Goal: Use online tool/utility: Utilize a website feature to perform a specific function

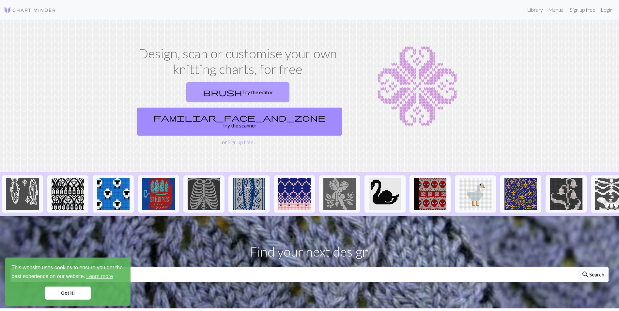
click at [193, 99] on link "brush Try the editor" at bounding box center [237, 92] width 103 height 20
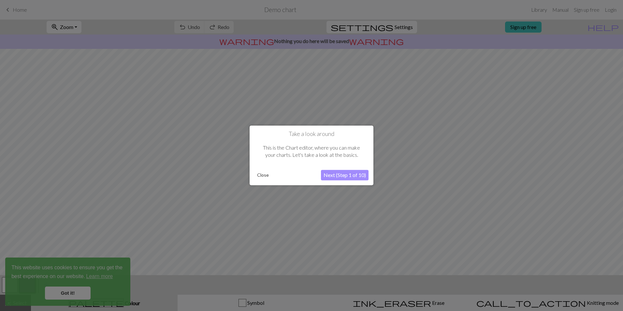
click at [330, 176] on button "Next (Step 1 of 10)" at bounding box center [345, 175] width 48 height 10
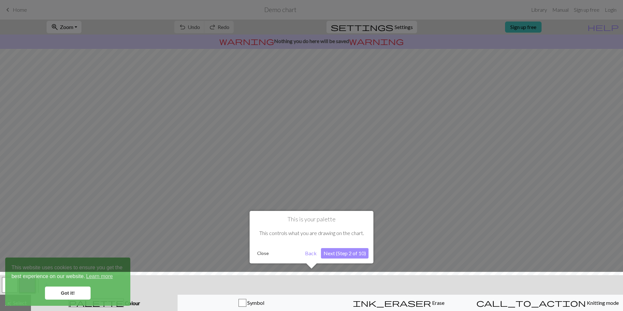
click at [342, 254] on button "Next (Step 2 of 10)" at bounding box center [345, 253] width 48 height 10
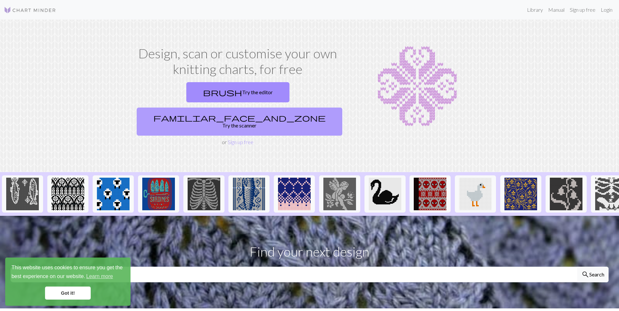
click at [316, 108] on link "familiar_face_and_zone Try the scanner" at bounding box center [239, 122] width 205 height 28
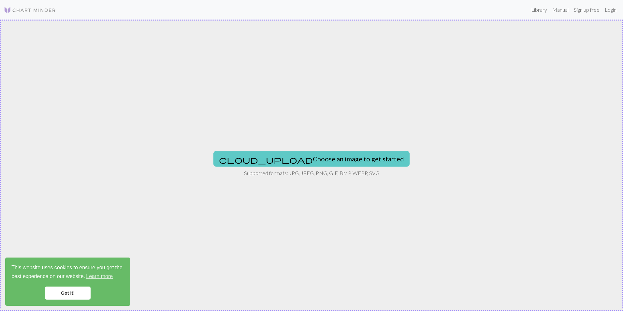
click at [282, 152] on button "cloud_upload Choose an image to get started" at bounding box center [312, 159] width 196 height 16
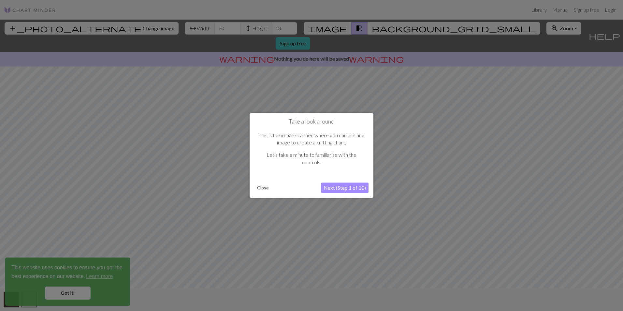
click at [334, 190] on button "Next (Step 1 of 10)" at bounding box center [345, 188] width 48 height 10
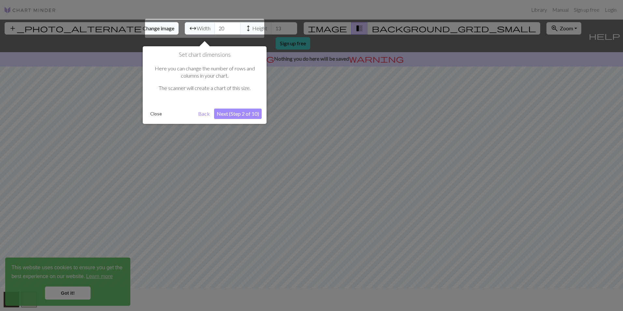
click at [220, 113] on button "Next (Step 2 of 10)" at bounding box center [238, 114] width 48 height 10
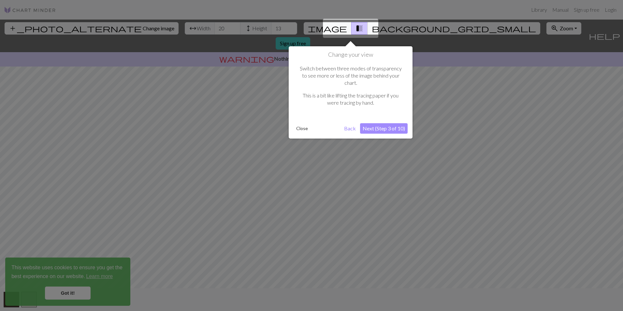
click at [373, 123] on button "Next (Step 3 of 10)" at bounding box center [384, 128] width 48 height 10
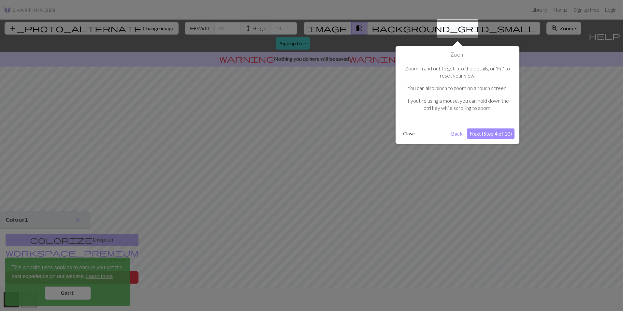
click at [473, 129] on button "Next (Step 4 of 10)" at bounding box center [491, 133] width 48 height 10
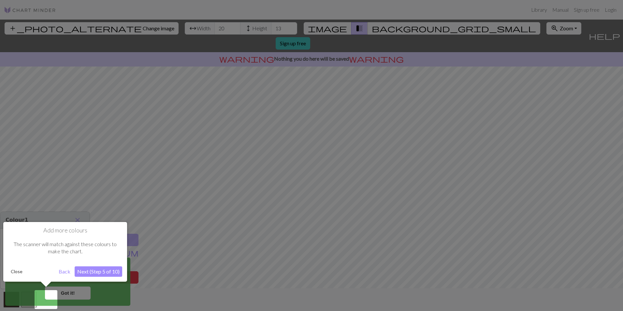
click at [91, 272] on button "Next (Step 5 of 10)" at bounding box center [99, 271] width 48 height 10
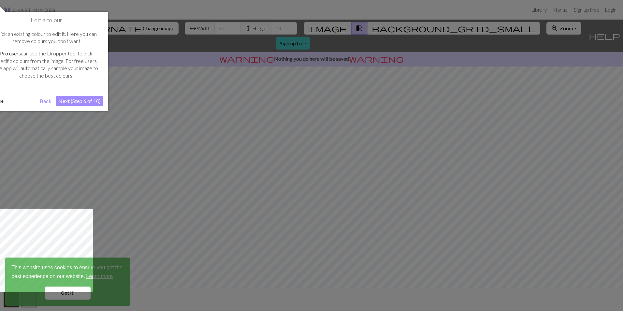
click at [87, 99] on button "Next (Step 6 of 10)" at bounding box center [80, 101] width 48 height 10
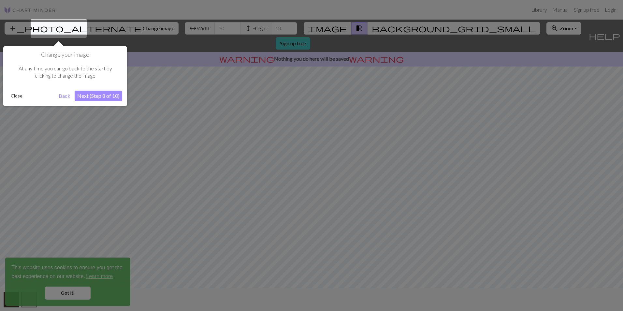
click at [113, 96] on button "Next (Step 8 of 10)" at bounding box center [99, 96] width 48 height 10
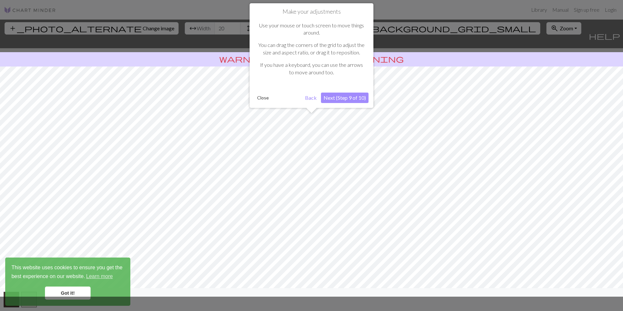
click at [353, 97] on button "Next (Step 9 of 10)" at bounding box center [345, 98] width 48 height 10
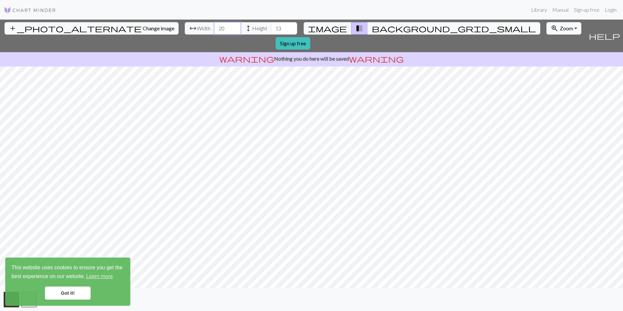
drag, startPoint x: 191, startPoint y: 26, endPoint x: 176, endPoint y: 25, distance: 15.7
click at [185, 26] on div "arrow_range Width 20 height Height 13" at bounding box center [241, 28] width 113 height 12
type input "25"
drag, startPoint x: 190, startPoint y: 27, endPoint x: 173, endPoint y: 24, distance: 17.5
click at [185, 26] on div "arrow_range Width 25 height Height 13" at bounding box center [241, 28] width 113 height 12
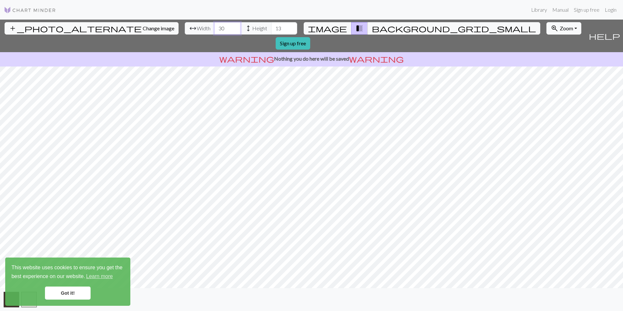
type input "30"
drag, startPoint x: 188, startPoint y: 27, endPoint x: 180, endPoint y: 27, distance: 8.2
click at [215, 27] on input "30" at bounding box center [228, 28] width 26 height 12
type input "35"
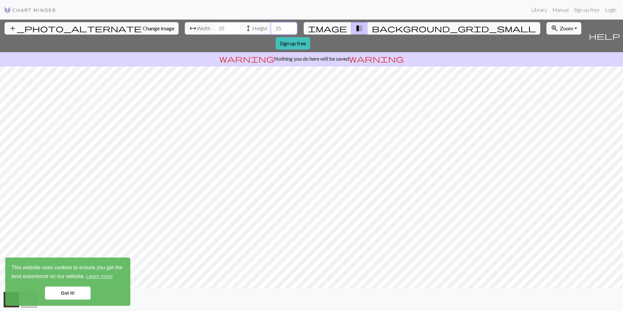
type input "35"
click at [278, 55] on p "warning Nothing you do here will be saved warning" at bounding box center [312, 59] width 618 height 8
drag, startPoint x: 187, startPoint y: 26, endPoint x: 175, endPoint y: 25, distance: 11.8
click at [185, 25] on div "arrow_range Width 35 height Height 35" at bounding box center [241, 28] width 113 height 12
type input "45"
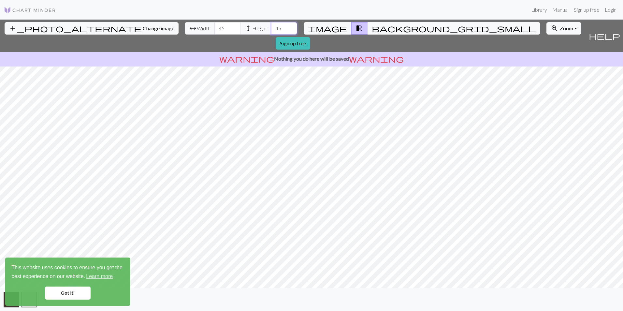
type input "45"
click at [368, 25] on button "background_grid_small" at bounding box center [454, 28] width 173 height 12
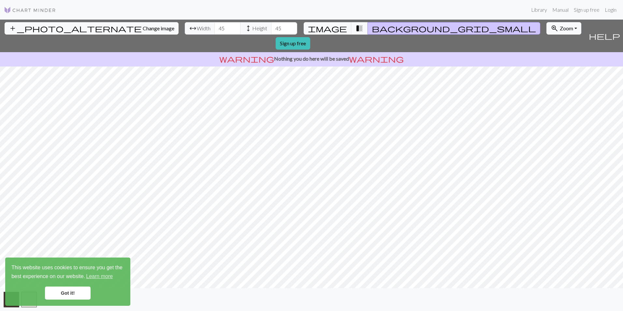
click at [372, 27] on span "background_grid_small" at bounding box center [454, 28] width 164 height 9
click at [356, 29] on span "transition_fade" at bounding box center [360, 28] width 8 height 9
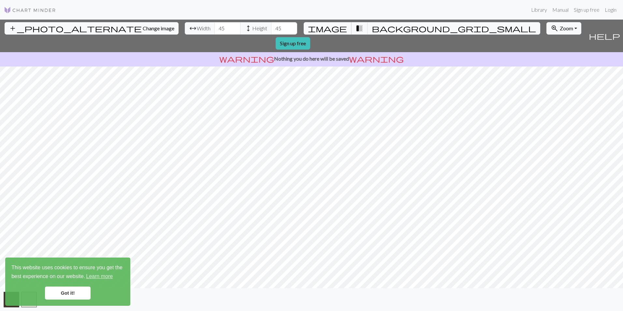
click at [338, 29] on span "image" at bounding box center [327, 28] width 39 height 9
click at [356, 28] on span "transition_fade" at bounding box center [360, 28] width 8 height 9
click at [69, 294] on link "Got it!" at bounding box center [68, 293] width 46 height 13
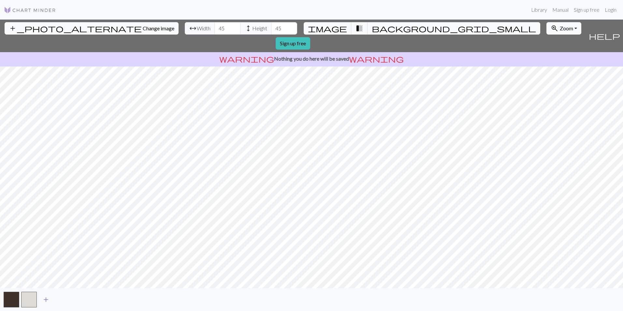
click at [44, 302] on span "add" at bounding box center [46, 299] width 8 height 9
click at [63, 302] on span "add" at bounding box center [64, 299] width 8 height 9
click at [80, 301] on span "add" at bounding box center [81, 299] width 8 height 9
click at [95, 300] on span "add" at bounding box center [99, 299] width 8 height 9
click at [377, 27] on div "add_photo_alternate Change image arrow_range Width 45 height Height 45 image tr…" at bounding box center [293, 36] width 586 height 33
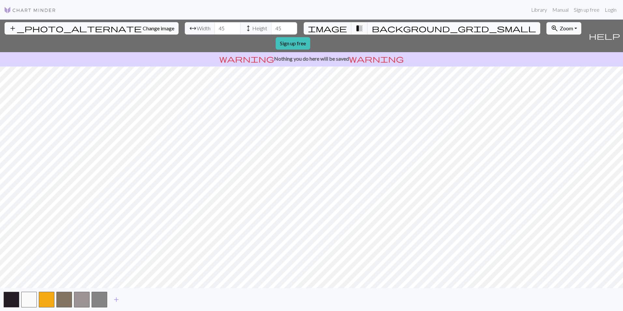
click at [372, 27] on span "background_grid_small" at bounding box center [454, 28] width 164 height 9
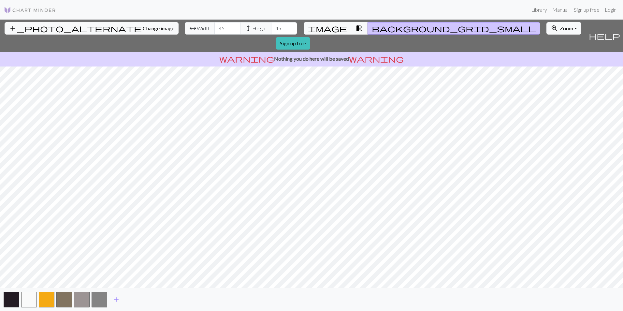
click at [372, 27] on span "background_grid_small" at bounding box center [454, 28] width 164 height 9
click at [116, 298] on span "add" at bounding box center [117, 299] width 8 height 9
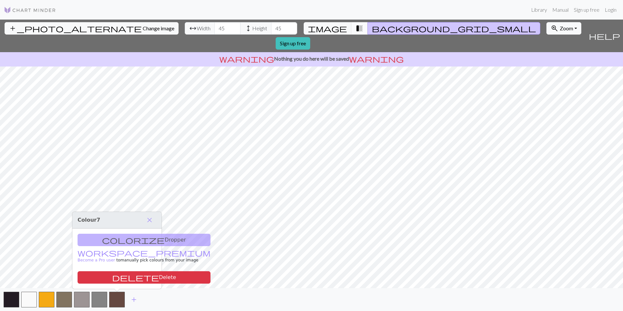
click at [356, 26] on span "transition_fade" at bounding box center [360, 28] width 8 height 9
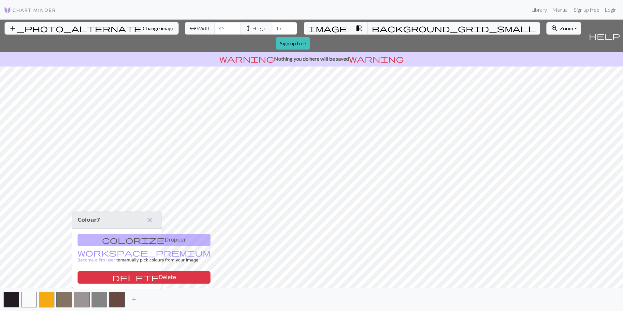
click at [152, 219] on span "close" at bounding box center [150, 220] width 8 height 9
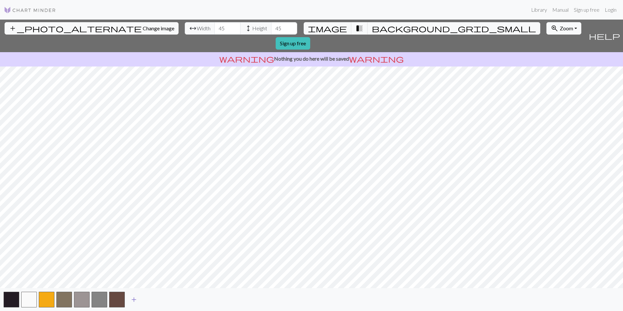
click at [133, 299] on span "add" at bounding box center [134, 299] width 8 height 9
click at [150, 300] on span "add" at bounding box center [152, 299] width 8 height 9
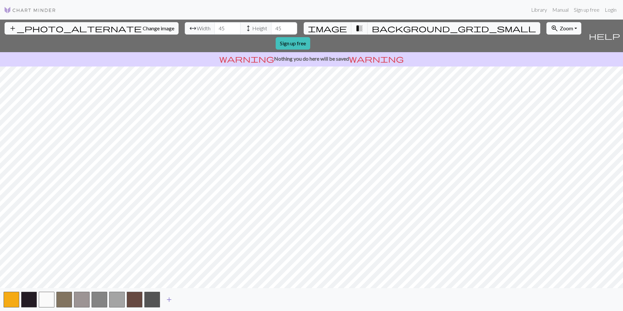
click at [170, 302] on span "add" at bounding box center [169, 299] width 8 height 9
click at [185, 301] on span "add" at bounding box center [187, 299] width 8 height 9
click at [211, 298] on button "add" at bounding box center [204, 299] width 16 height 12
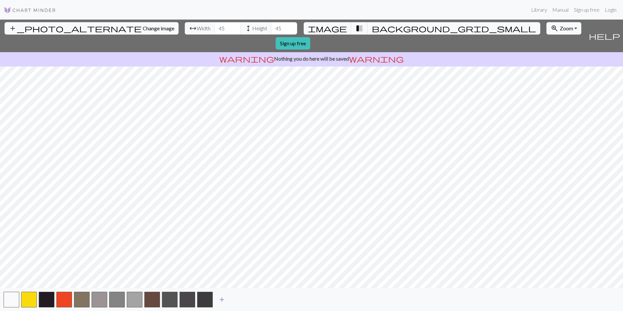
click at [221, 299] on span "add" at bounding box center [222, 299] width 8 height 9
click at [237, 299] on span "add" at bounding box center [240, 299] width 8 height 9
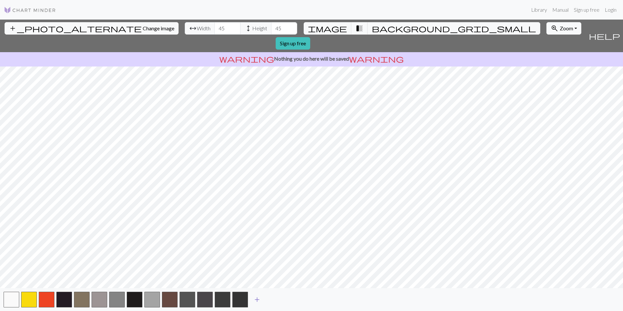
click at [254, 300] on span "add" at bounding box center [257, 299] width 8 height 9
click at [279, 301] on button "add" at bounding box center [275, 299] width 16 height 12
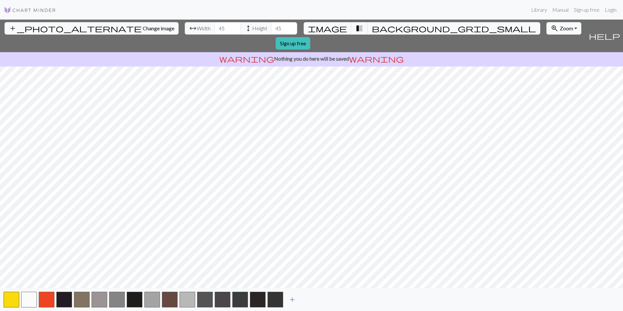
click at [296, 300] on span "add" at bounding box center [293, 299] width 8 height 9
click at [312, 299] on span "add" at bounding box center [310, 299] width 8 height 9
click at [326, 299] on span "add" at bounding box center [328, 299] width 8 height 9
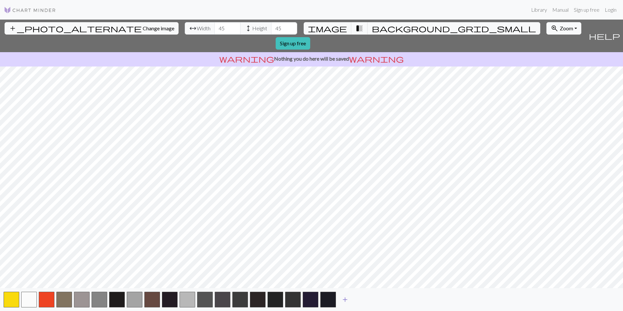
drag, startPoint x: 344, startPoint y: 301, endPoint x: 355, endPoint y: 301, distance: 11.4
click at [345, 301] on span "add" at bounding box center [345, 299] width 8 height 9
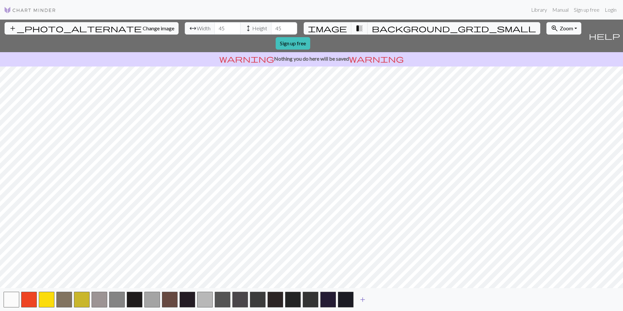
click at [366, 300] on span "add" at bounding box center [363, 299] width 8 height 9
click at [381, 300] on span "add" at bounding box center [381, 299] width 8 height 9
click at [403, 297] on button "add" at bounding box center [398, 299] width 16 height 12
click at [361, 21] on div "add_photo_alternate Change image arrow_range Width 45 height Height 45 image tr…" at bounding box center [293, 36] width 586 height 33
click at [372, 28] on span "background_grid_small" at bounding box center [454, 28] width 164 height 9
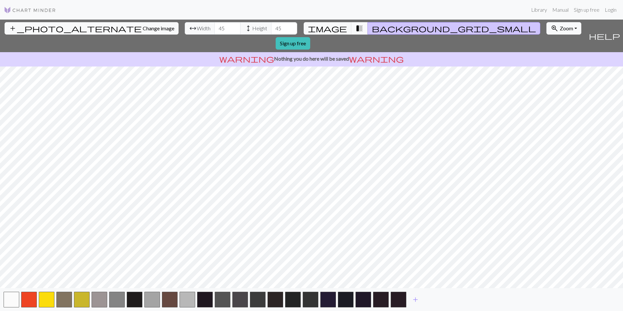
click at [372, 28] on span "background_grid_small" at bounding box center [454, 28] width 164 height 9
click at [356, 28] on span "transition_fade" at bounding box center [360, 28] width 8 height 9
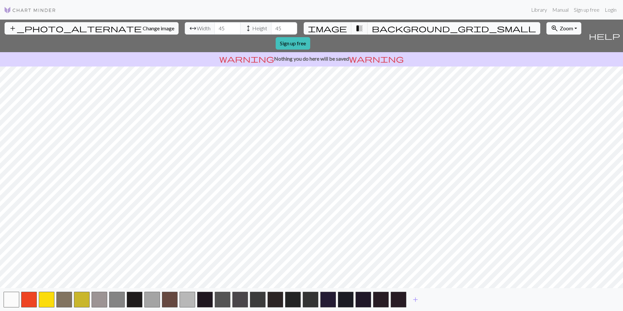
click at [372, 28] on span "background_grid_small" at bounding box center [454, 28] width 164 height 9
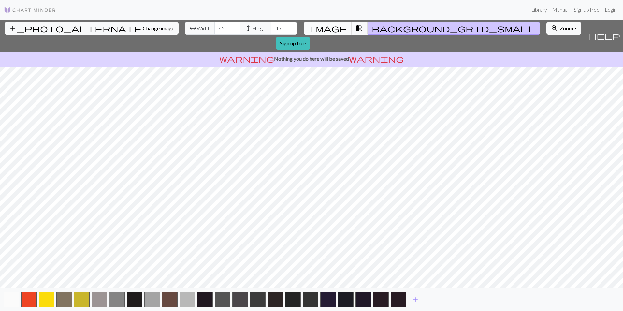
click at [339, 28] on button "image" at bounding box center [328, 28] width 48 height 12
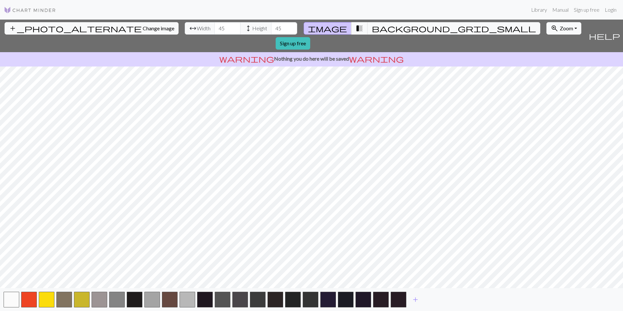
click at [339, 28] on button "image" at bounding box center [328, 28] width 48 height 12
